Goal: Task Accomplishment & Management: Use online tool/utility

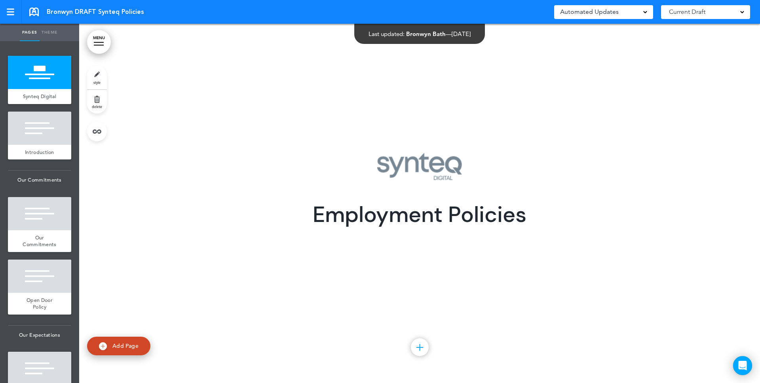
scroll to position [2, 0]
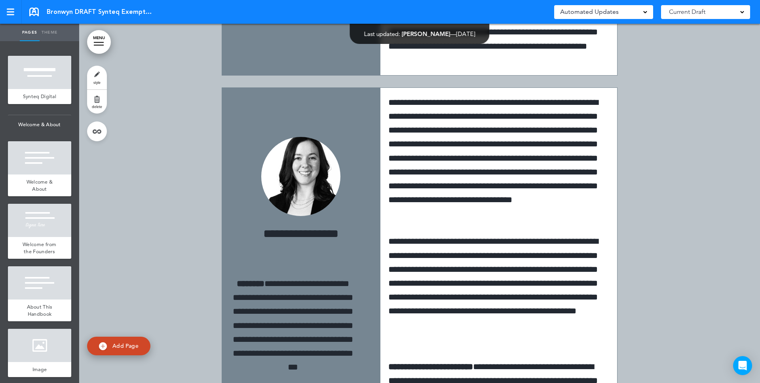
scroll to position [8087, 0]
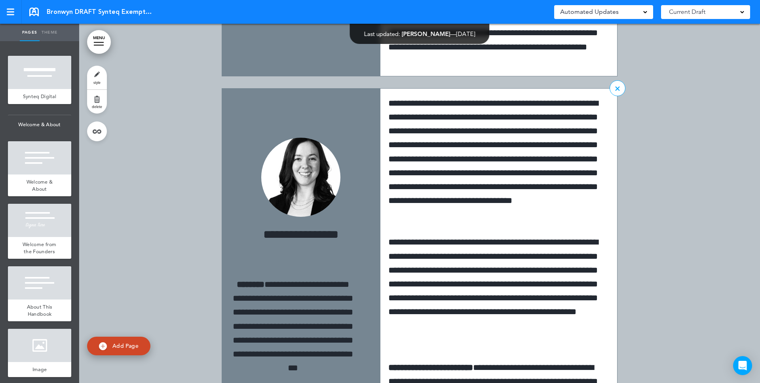
click at [302, 148] on img at bounding box center [300, 177] width 79 height 79
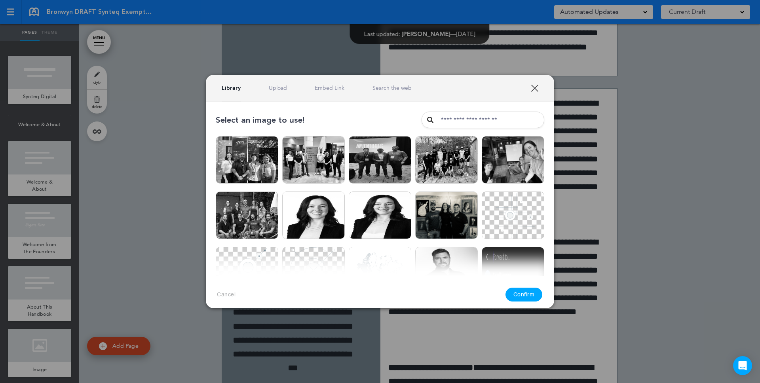
click at [532, 89] on link "XXX" at bounding box center [535, 88] width 8 height 8
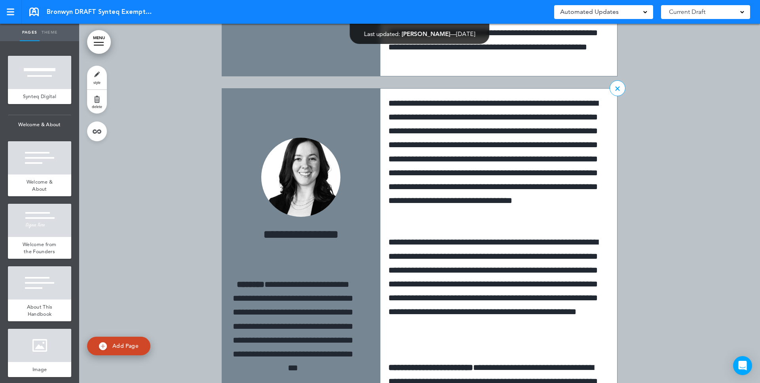
click at [322, 166] on img at bounding box center [300, 177] width 79 height 79
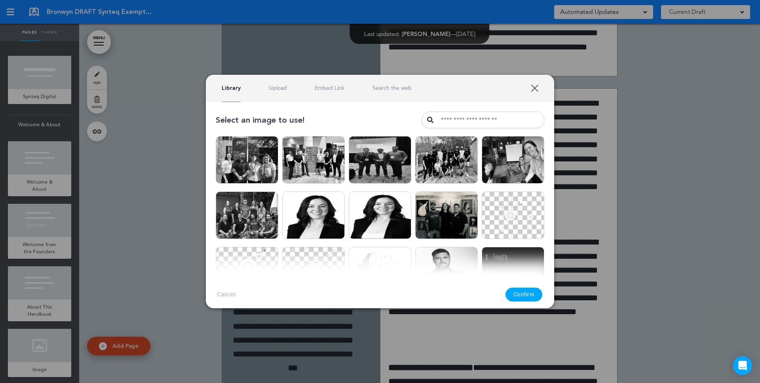
drag, startPoint x: 637, startPoint y: 156, endPoint x: 595, endPoint y: 151, distance: 41.8
click at [637, 155] on div at bounding box center [380, 191] width 760 height 383
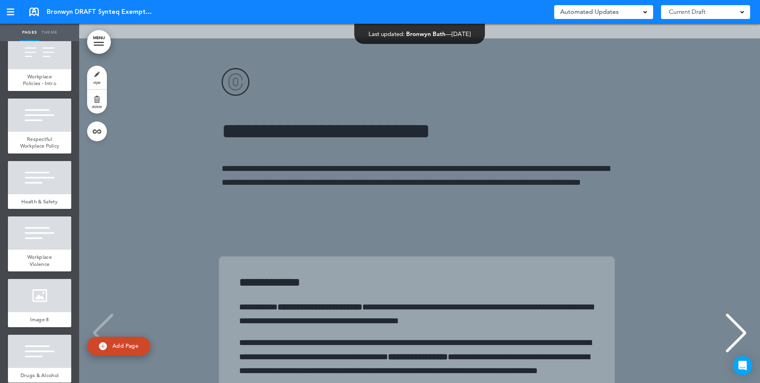
scroll to position [2462, 0]
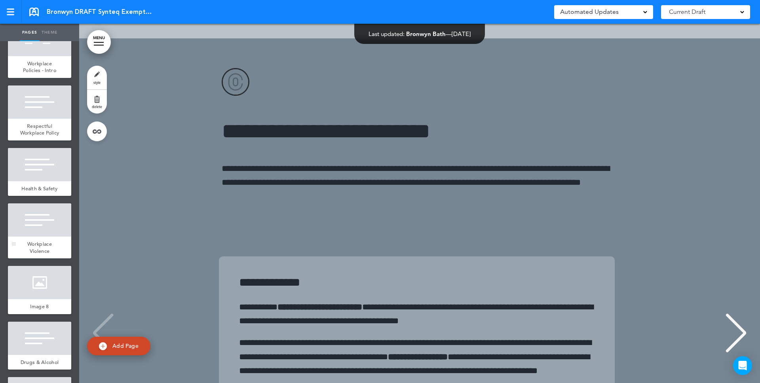
click at [43, 237] on div at bounding box center [39, 219] width 63 height 33
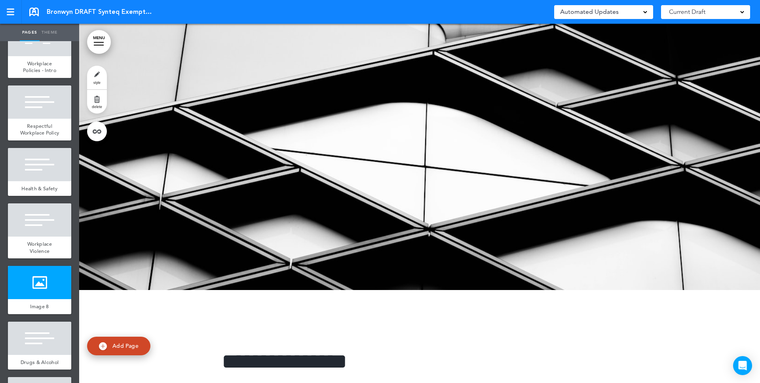
click at [368, 181] on div at bounding box center [419, 110] width 681 height 359
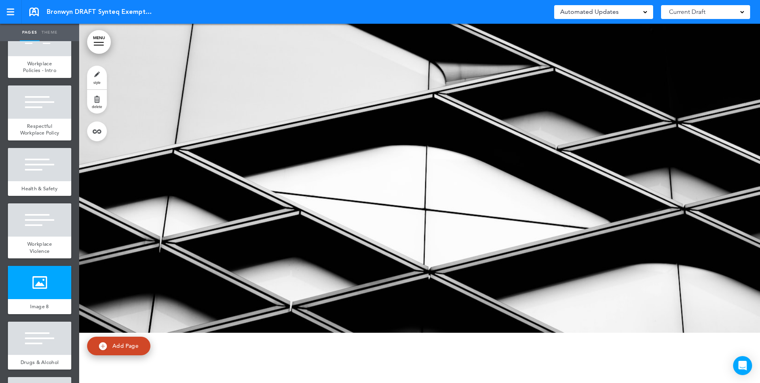
scroll to position [19290, 0]
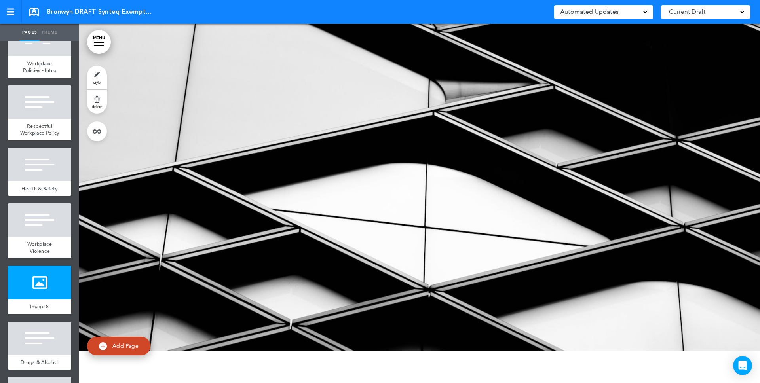
click at [95, 70] on link "style" at bounding box center [97, 78] width 20 height 24
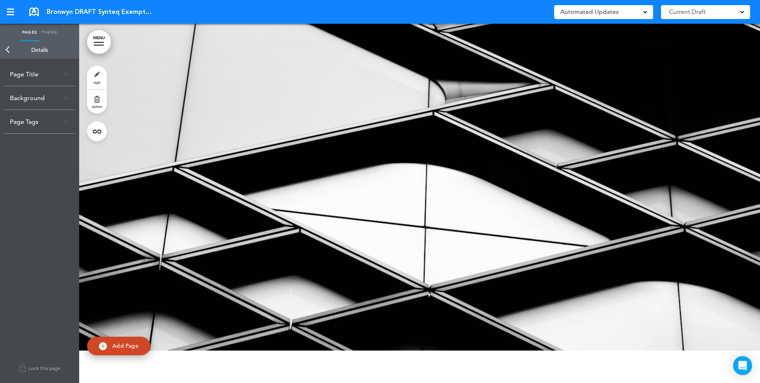
click at [39, 116] on div "Page Tags" at bounding box center [39, 121] width 71 height 23
click at [46, 96] on div "Background" at bounding box center [39, 97] width 71 height 23
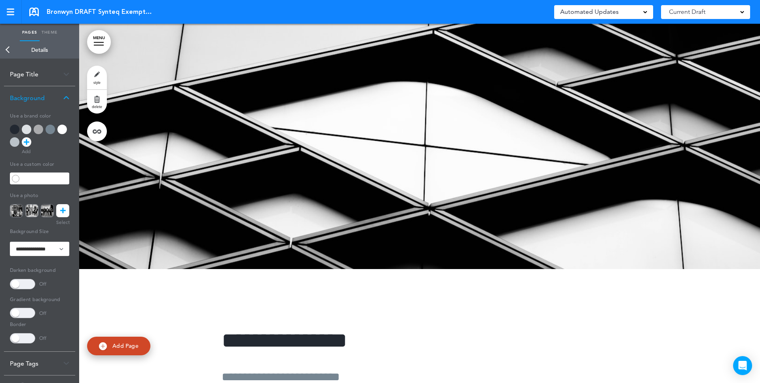
scroll to position [19371, 0]
click at [279, 152] on div at bounding box center [419, 89] width 681 height 359
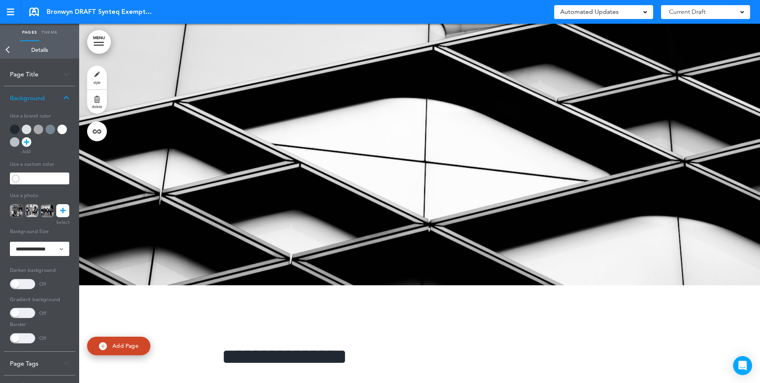
scroll to position [19355, 0]
click at [61, 207] on icon at bounding box center [63, 210] width 6 height 13
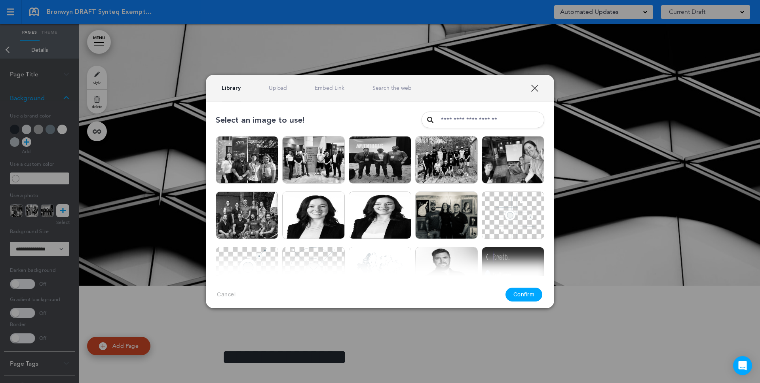
click at [283, 91] on link "Upload" at bounding box center [278, 88] width 18 height 8
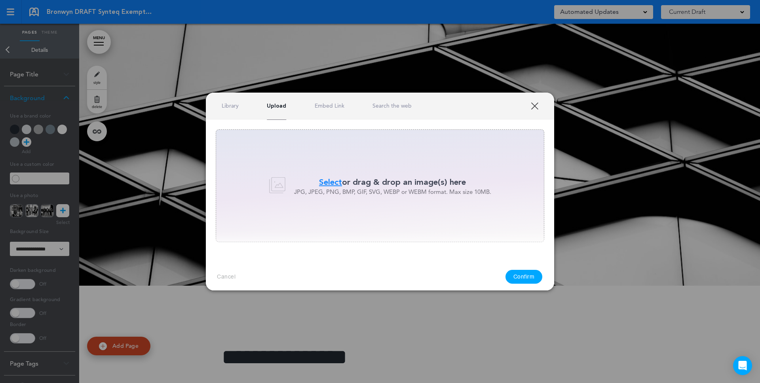
click at [327, 183] on span "Select" at bounding box center [330, 181] width 23 height 11
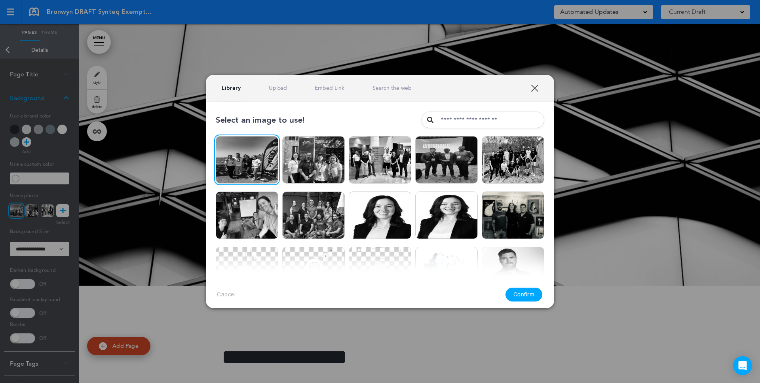
click at [516, 290] on button "Confirm" at bounding box center [523, 295] width 37 height 14
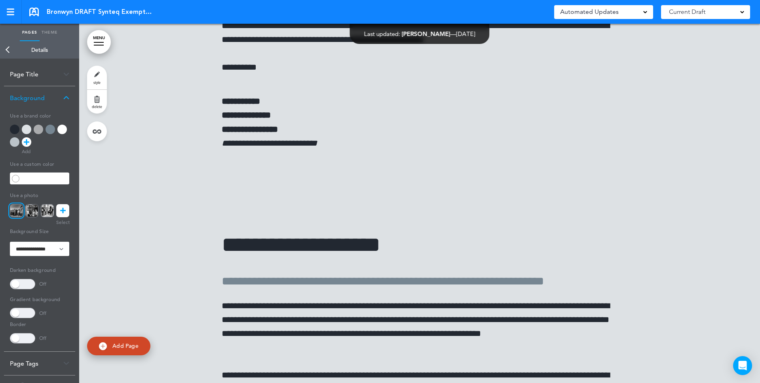
scroll to position [1503, 0]
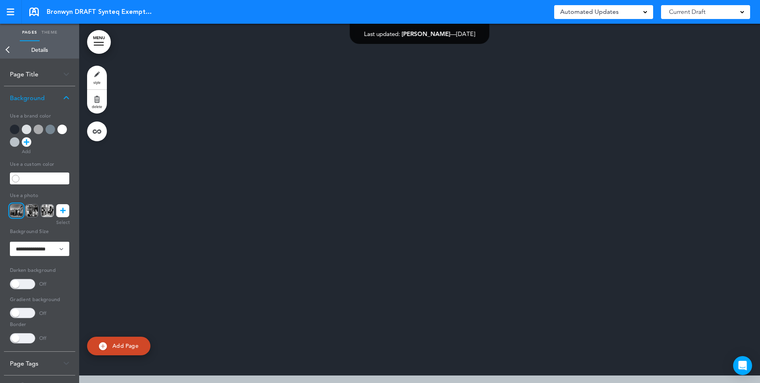
click at [493, 253] on div at bounding box center [419, 195] width 681 height 359
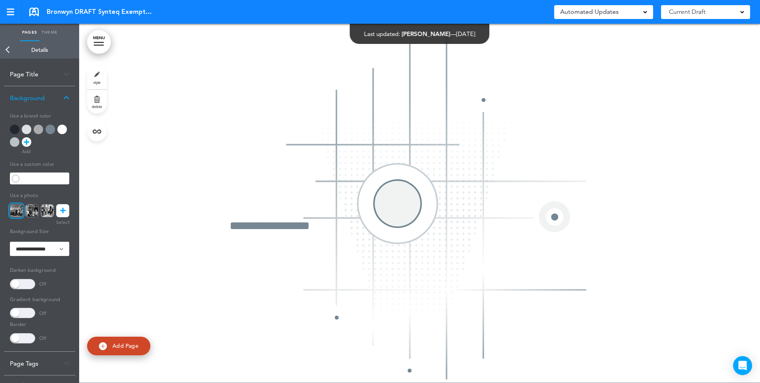
scroll to position [0, 0]
click at [692, 252] on div at bounding box center [419, 203] width 681 height 359
